Goal: Find specific page/section: Find specific page/section

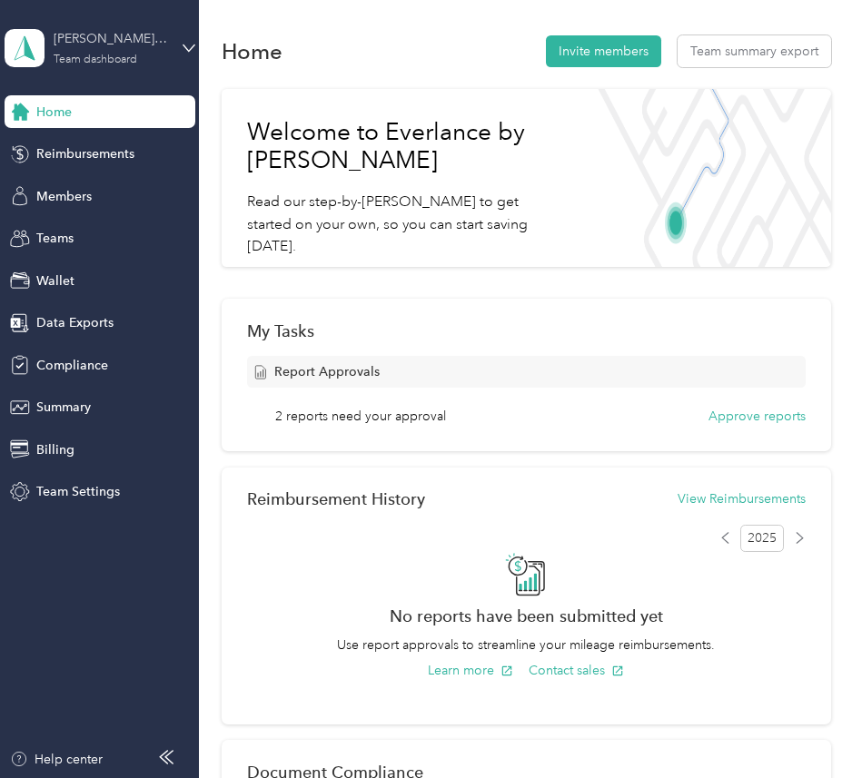
click at [132, 46] on div "[PERSON_NAME] Company Test" at bounding box center [111, 38] width 114 height 19
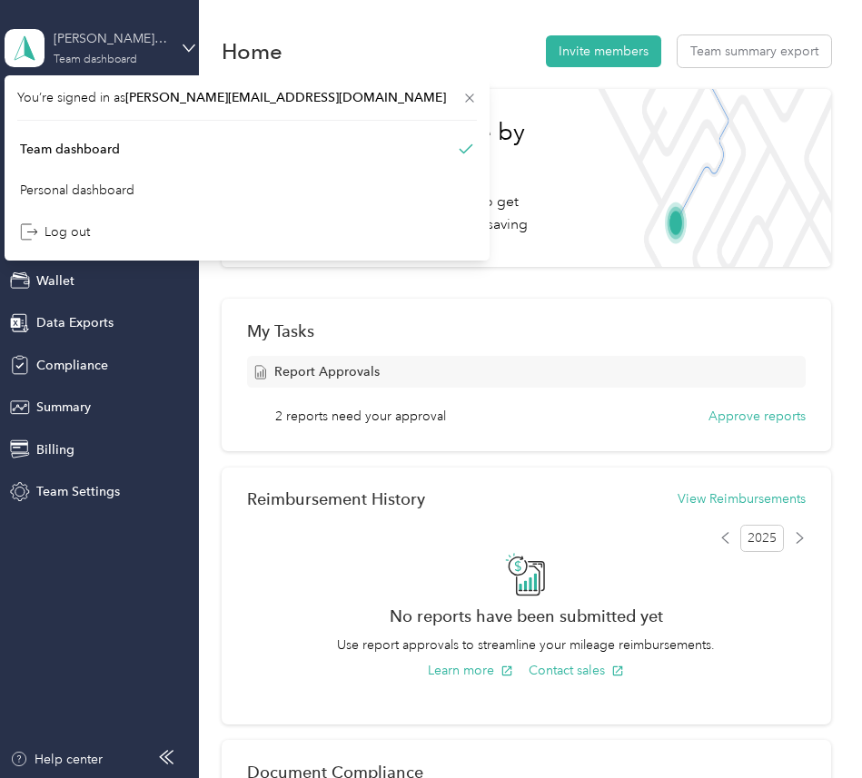
click at [132, 46] on div "[PERSON_NAME] Company Test" at bounding box center [111, 38] width 114 height 19
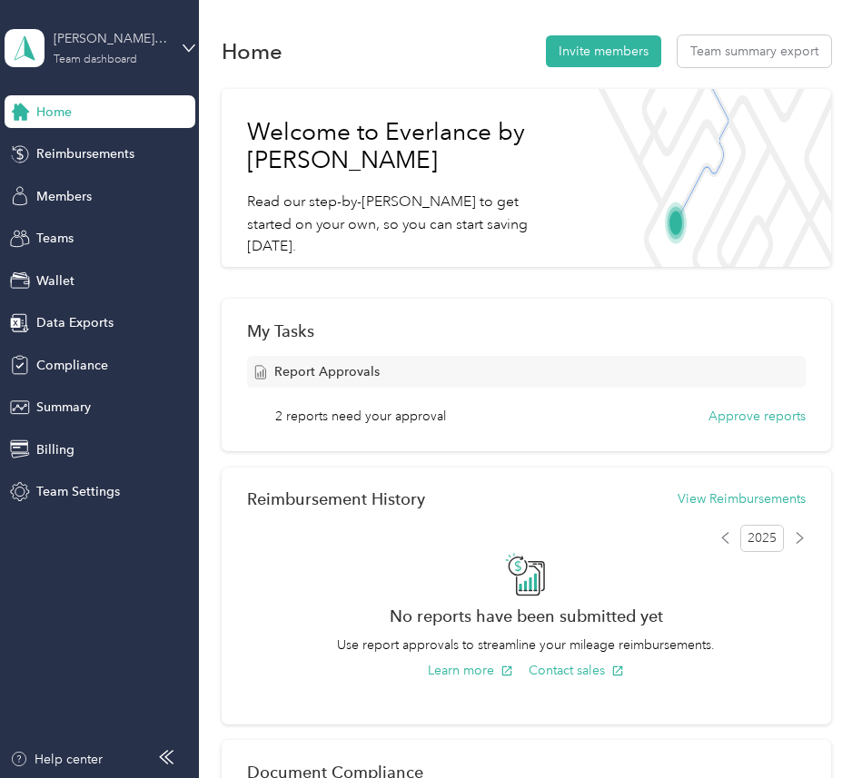
scroll to position [0, 54]
